Goal: Transaction & Acquisition: Purchase product/service

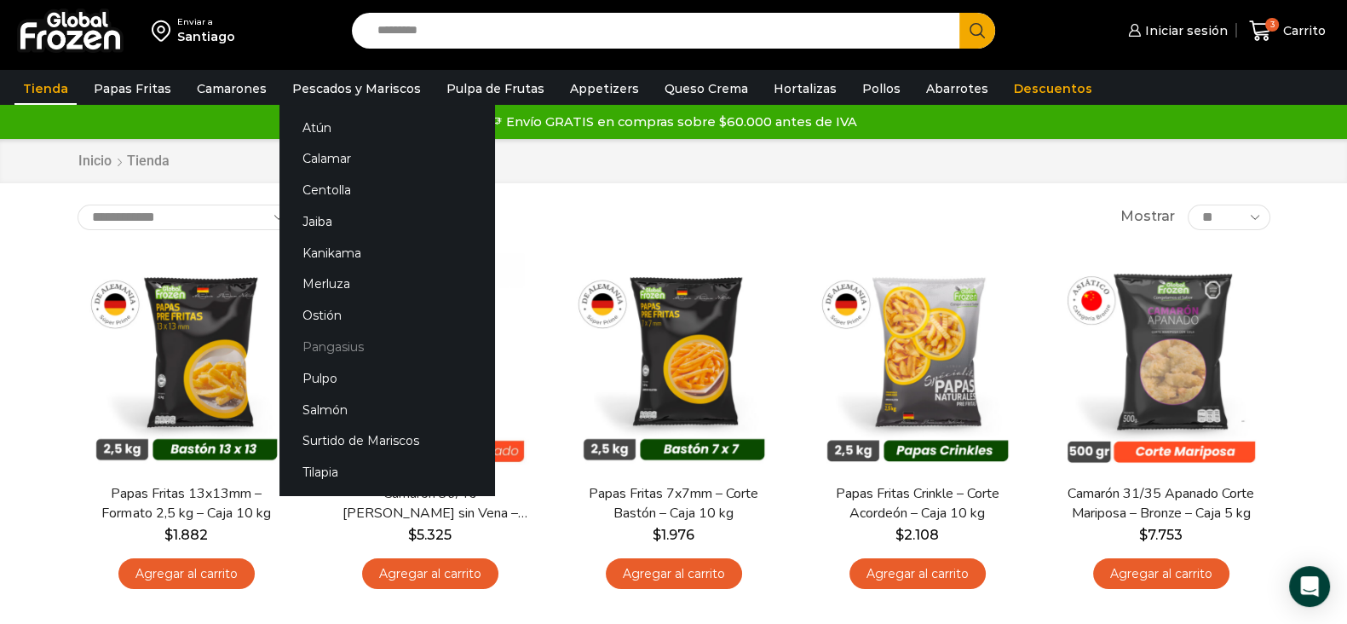
click at [334, 354] on link "Pangasius" at bounding box center [386, 347] width 215 height 32
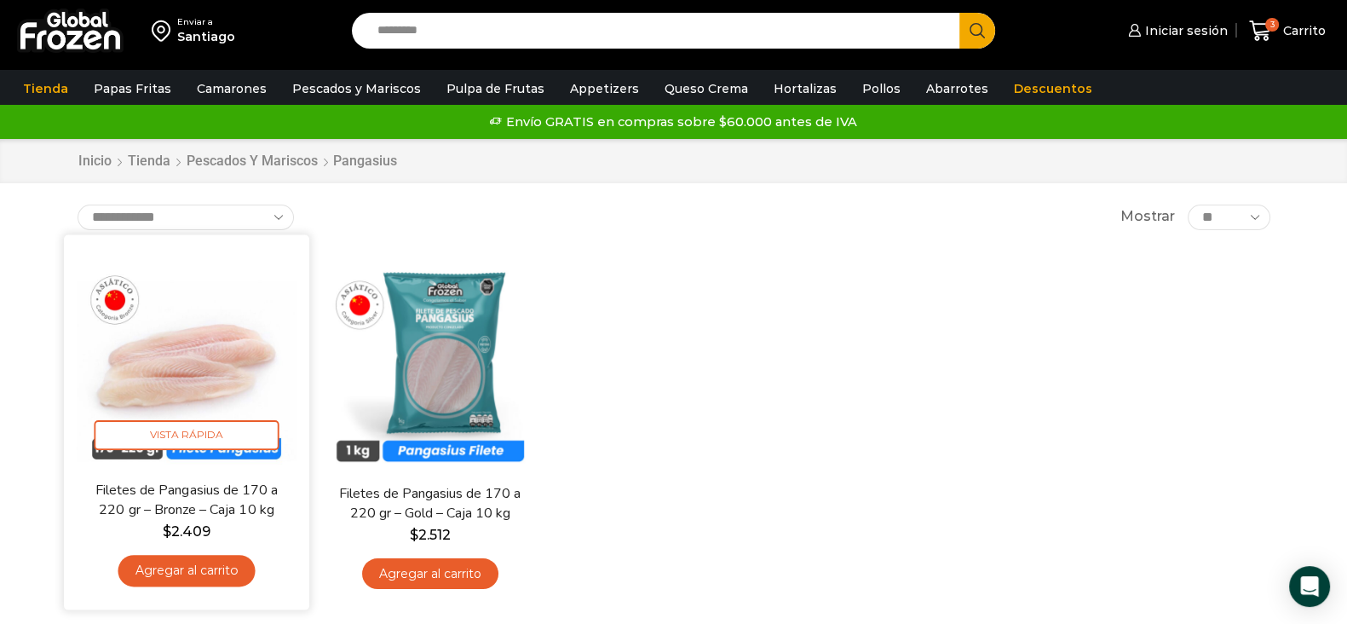
click at [233, 400] on img at bounding box center [187, 357] width 220 height 220
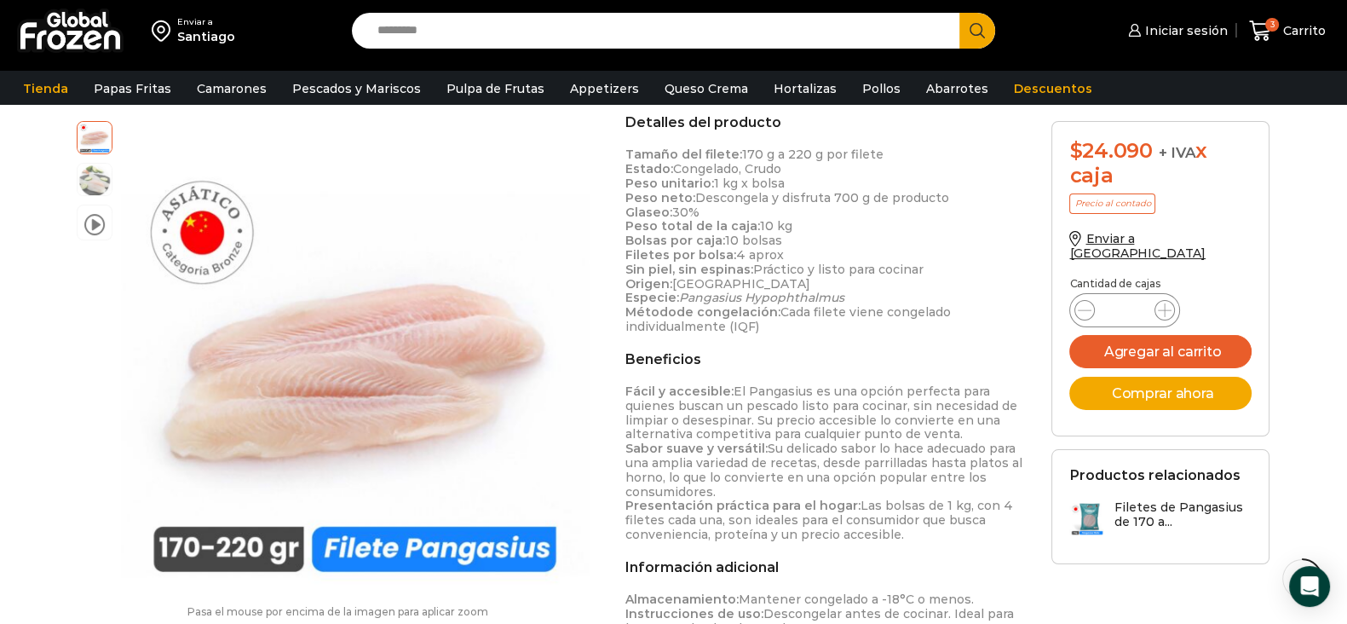
scroll to position [511, 0]
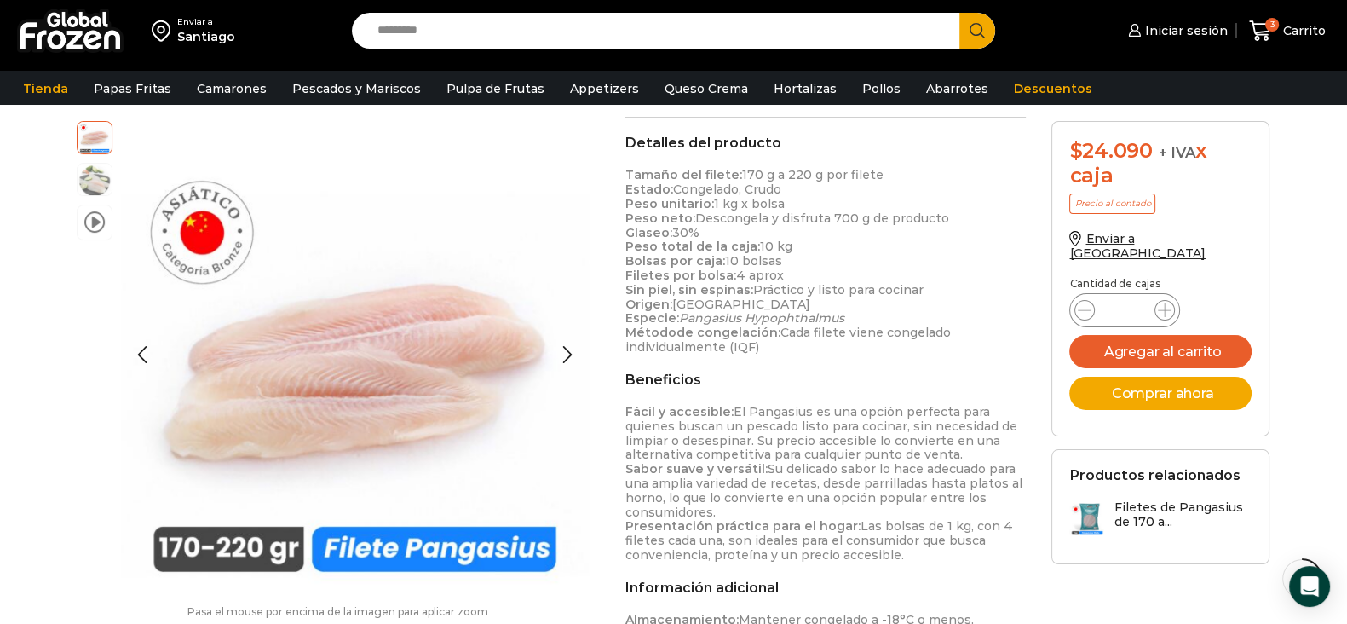
click at [107, 225] on li "video" at bounding box center [95, 222] width 36 height 36
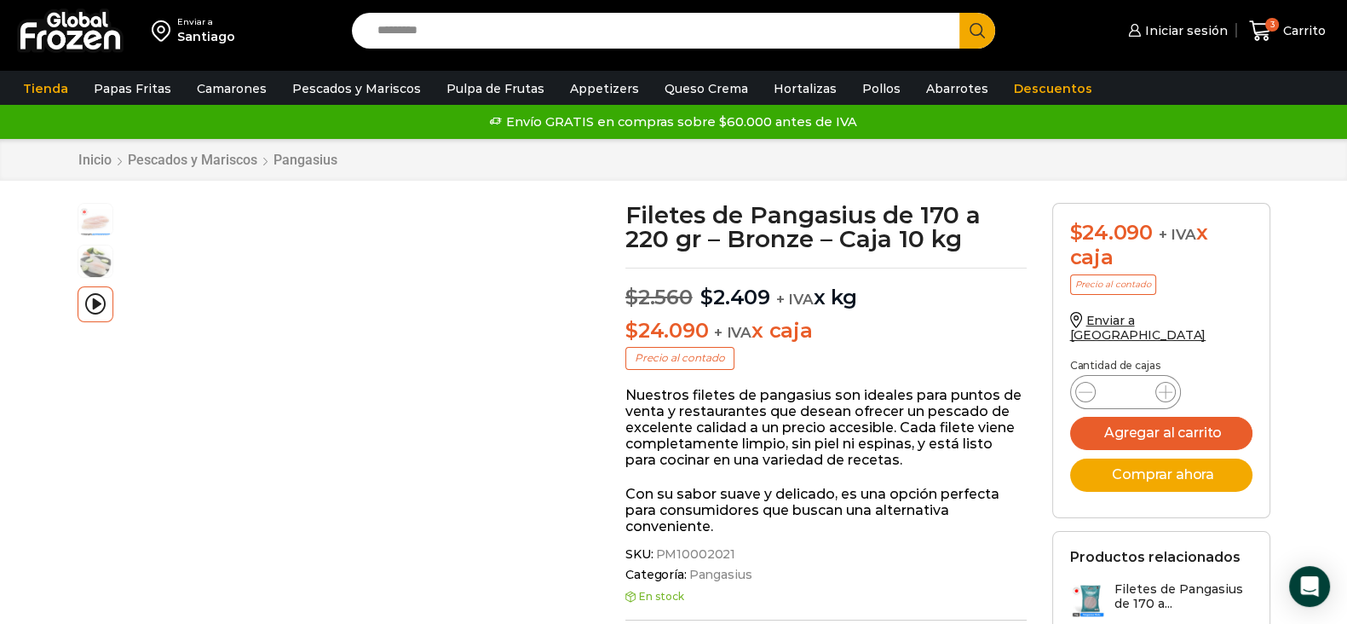
scroll to position [0, 0]
